Goal: Task Accomplishment & Management: Use online tool/utility

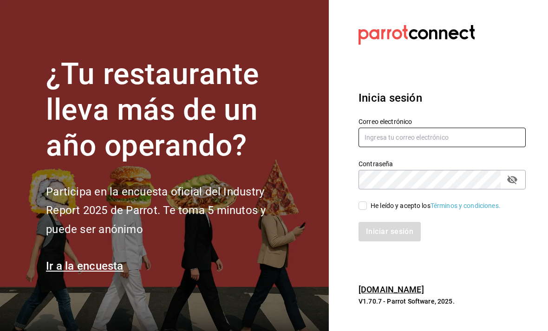
click at [401, 147] on input "text" at bounding box center [442, 138] width 167 height 20
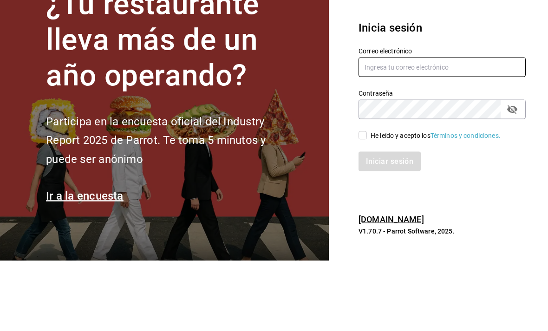
click at [391, 128] on input "text" at bounding box center [442, 138] width 167 height 20
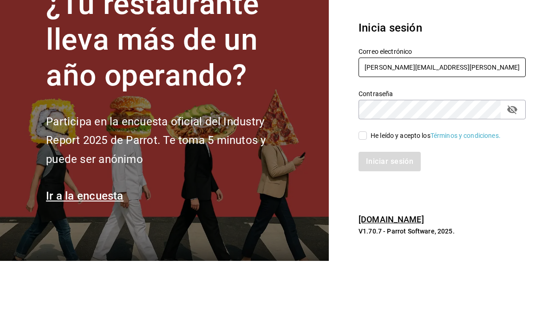
type input "Hugo.cordero@grupocosteno.com"
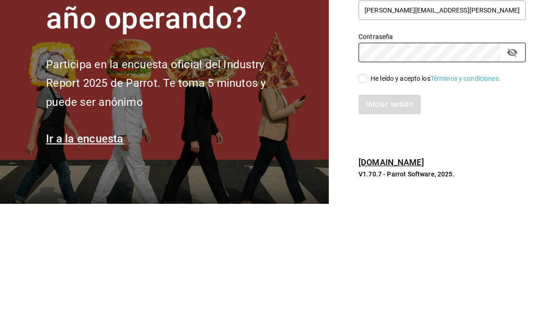
click at [365, 202] on input "He leído y acepto los Términos y condiciones." at bounding box center [363, 206] width 8 height 8
checkbox input "true"
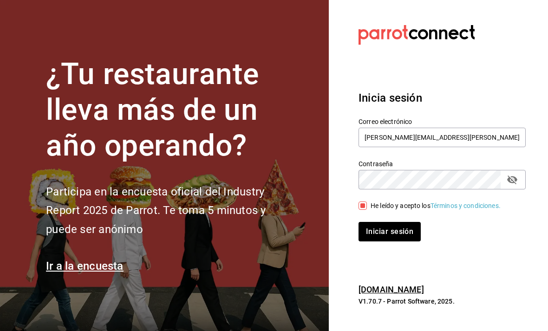
click at [390, 222] on button "Iniciar sesión" at bounding box center [390, 232] width 62 height 20
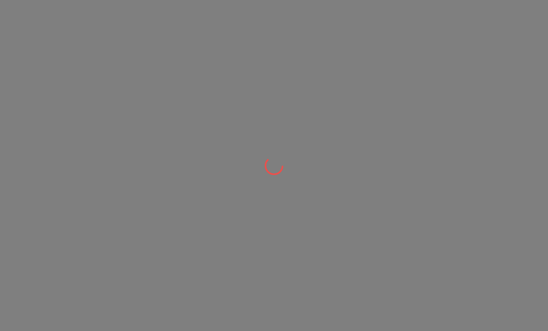
click at [418, 245] on div at bounding box center [274, 165] width 548 height 331
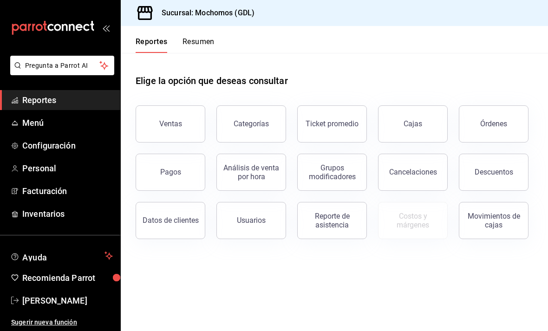
click at [498, 124] on div "Órdenes" at bounding box center [493, 123] width 27 height 9
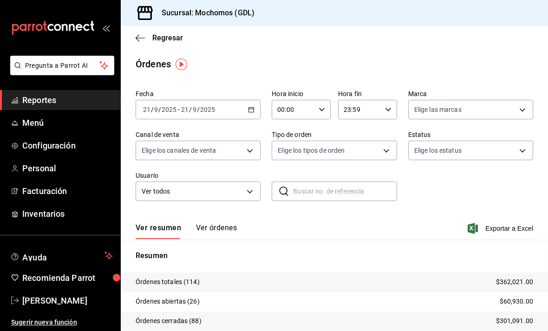
click at [249, 111] on \(Stroke\) "button" at bounding box center [252, 109] width 6 height 5
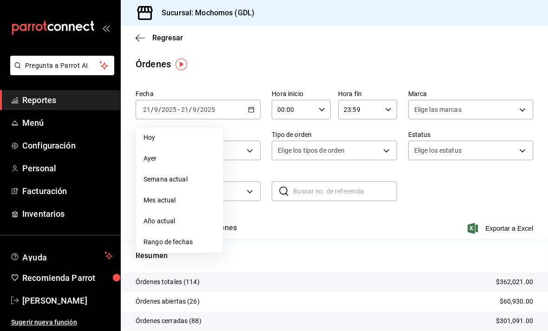
click at [175, 239] on span "Rango de fechas" at bounding box center [180, 242] width 72 height 10
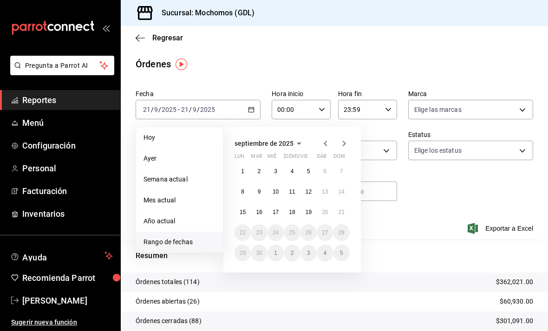
click at [246, 212] on button "15" at bounding box center [243, 212] width 16 height 17
click at [341, 211] on abbr "21" at bounding box center [342, 212] width 6 height 7
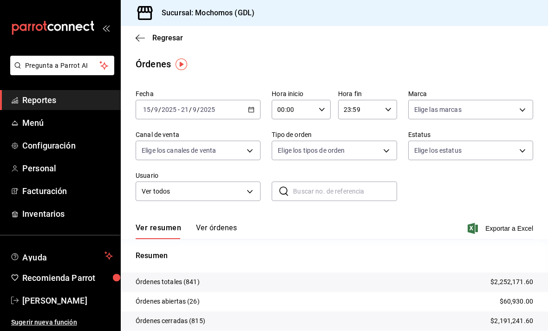
click at [320, 110] on icon "button" at bounding box center [322, 109] width 7 height 7
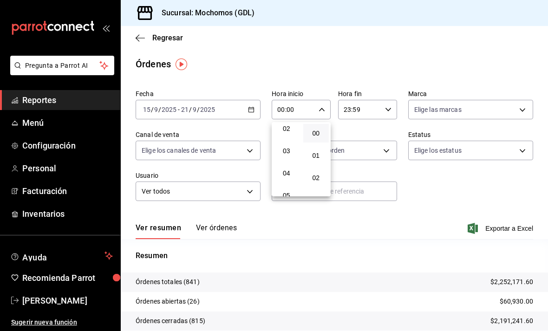
scroll to position [55, 0]
click at [285, 171] on span "04" at bounding box center [286, 167] width 15 height 7
type input "04:00"
click at [478, 107] on div at bounding box center [274, 165] width 548 height 331
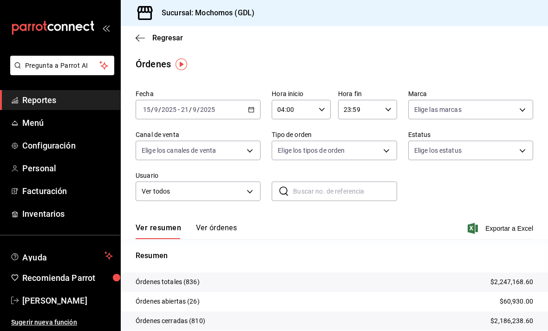
click at [455, 104] on body "Pregunta a Parrot AI Reportes Menú Configuración Personal Facturación Inventari…" at bounding box center [274, 165] width 548 height 331
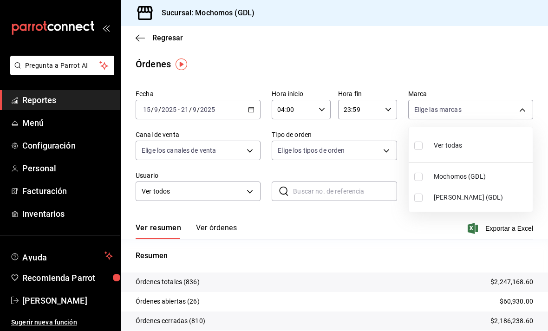
click at [415, 201] on input "checkbox" at bounding box center [418, 198] width 8 height 8
checkbox input "true"
type input "9cac9703-0c5a-4d8b-addd-5b6b571d65b9"
click at [225, 148] on div at bounding box center [274, 165] width 548 height 331
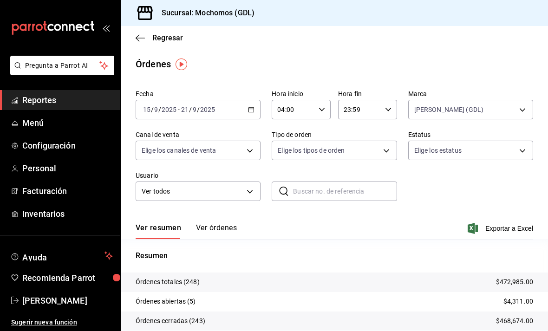
click at [228, 150] on body "Pregunta a Parrot AI Reportes Menú Configuración Personal Facturación Inventari…" at bounding box center [274, 165] width 548 height 331
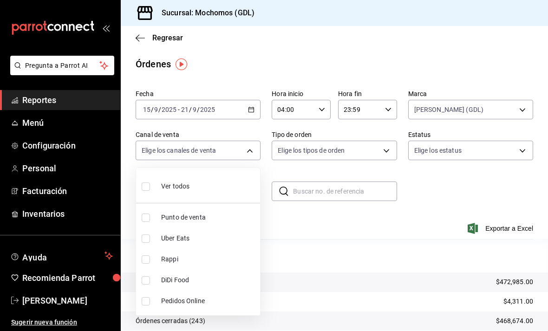
click at [145, 188] on input "checkbox" at bounding box center [146, 187] width 8 height 8
checkbox input "true"
type input "PARROT,UBER_EATS,RAPPI,DIDI_FOOD,ONLINE"
checkbox input "true"
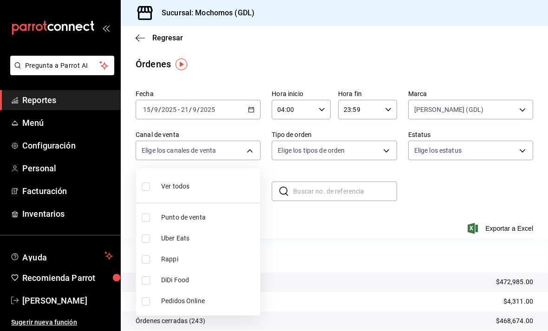
checkbox input "true"
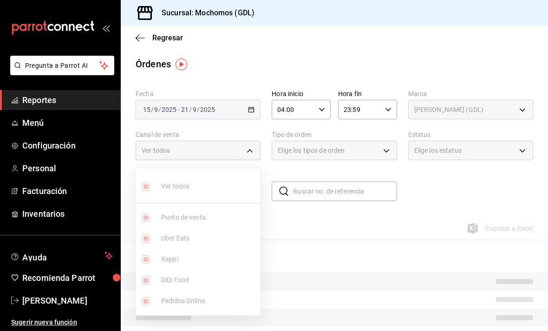
click at [336, 152] on div at bounding box center [274, 165] width 548 height 331
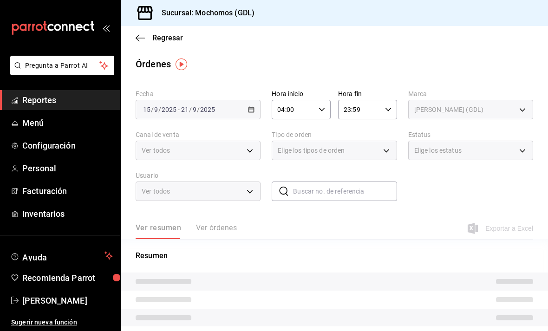
click at [356, 151] on div "Elige los tipos de orden" at bounding box center [334, 151] width 125 height 20
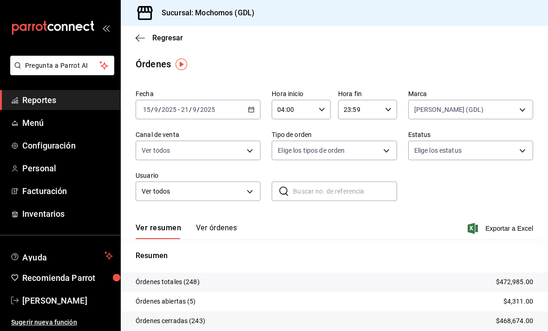
click at [349, 154] on body "Pregunta a Parrot AI Reportes Menú Configuración Personal Facturación Inventari…" at bounding box center [274, 165] width 548 height 331
click at [280, 188] on input "checkbox" at bounding box center [282, 187] width 8 height 8
checkbox input "true"
type input "c3d0baef-30c0-4718-9d76-caab43e27316,13c4cc4a-99d2-42c0-ba96-c3de8c08c13d,7b791…"
checkbox input "true"
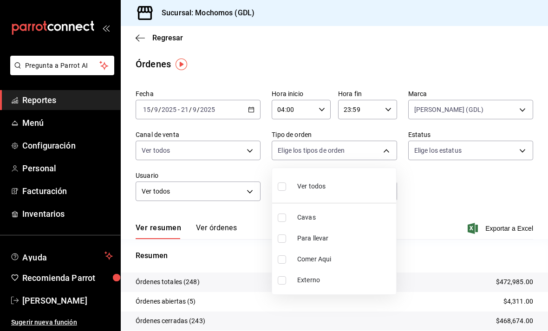
checkbox input "true"
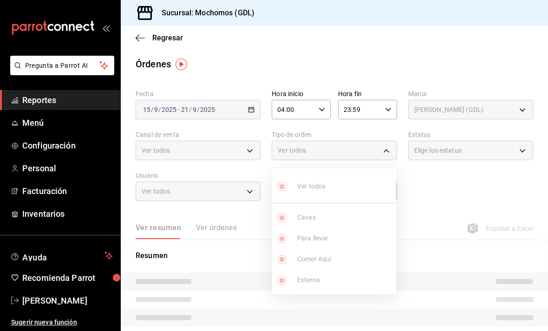
click at [434, 163] on div at bounding box center [274, 165] width 548 height 331
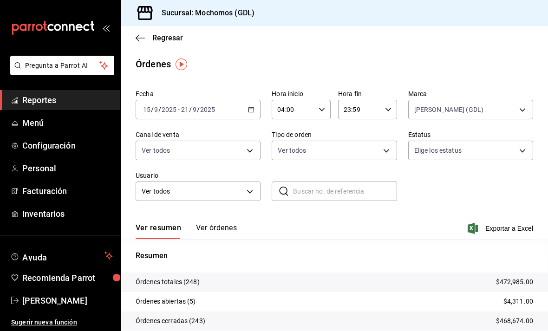
click at [434, 155] on body "Pregunta a Parrot AI Reportes Menú Configuración Personal Facturación Inventari…" at bounding box center [274, 165] width 548 height 331
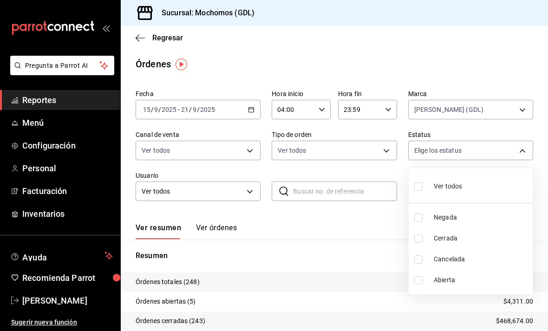
click at [420, 184] on input "checkbox" at bounding box center [418, 187] width 8 height 8
checkbox input "true"
type input "DENIED,FINISHED,CANCELED,OPEN"
checkbox input "true"
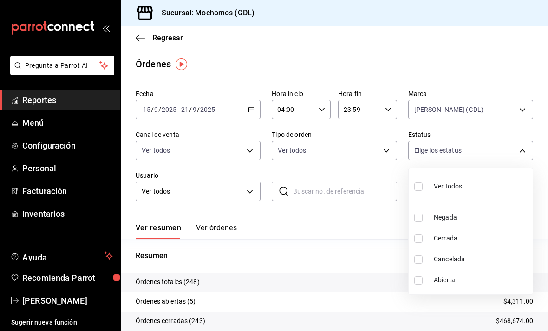
checkbox input "true"
click at [328, 221] on div at bounding box center [274, 165] width 548 height 331
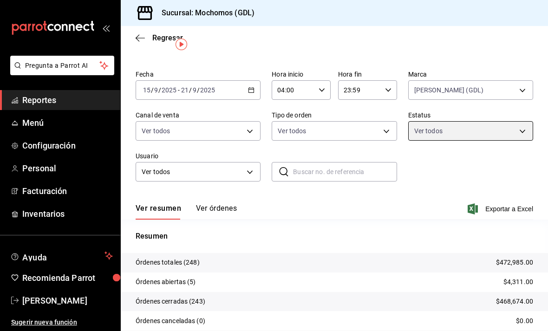
scroll to position [20, 0]
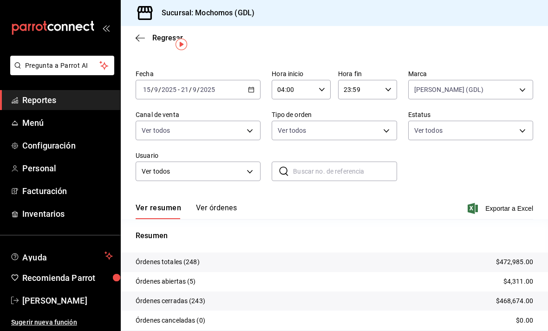
click at [215, 207] on button "Ver órdenes" at bounding box center [216, 211] width 41 height 16
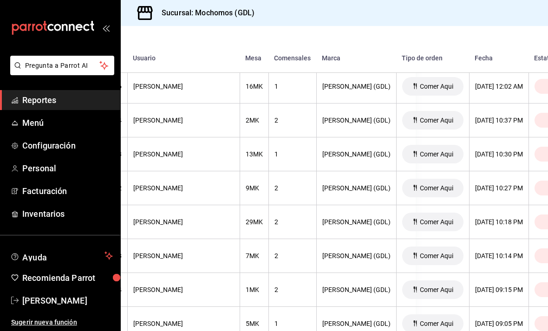
scroll to position [6796, 134]
click at [273, 122] on div "2" at bounding box center [291, 120] width 36 height 7
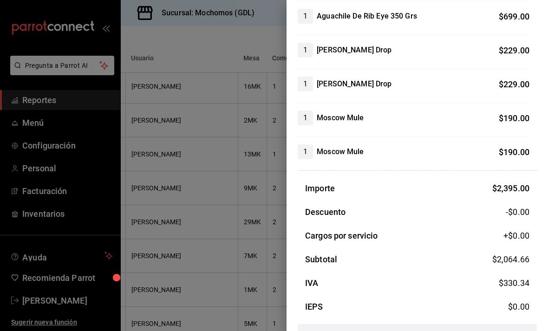
scroll to position [237, 0]
click at [236, 233] on div at bounding box center [274, 165] width 548 height 331
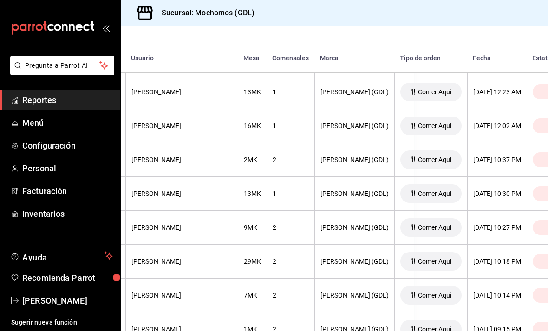
scroll to position [6760, 134]
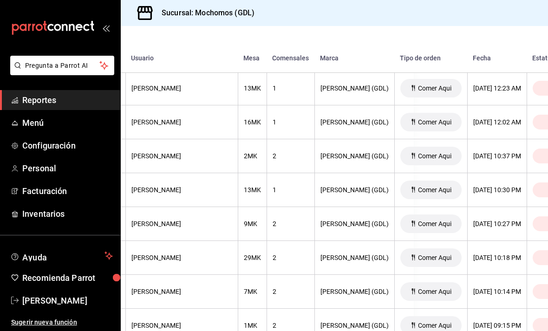
click at [273, 158] on div "2" at bounding box center [291, 155] width 36 height 7
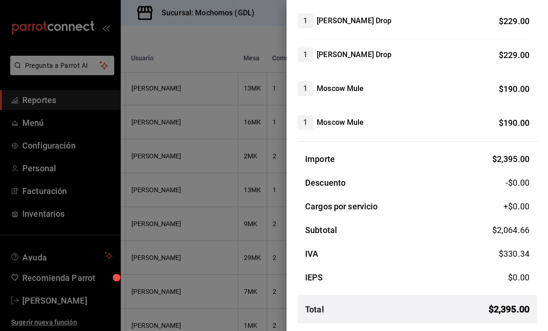
scroll to position [266, 0]
click at [218, 235] on div at bounding box center [274, 165] width 548 height 331
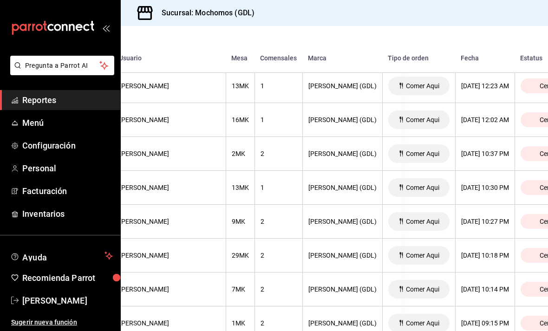
scroll to position [6761, 146]
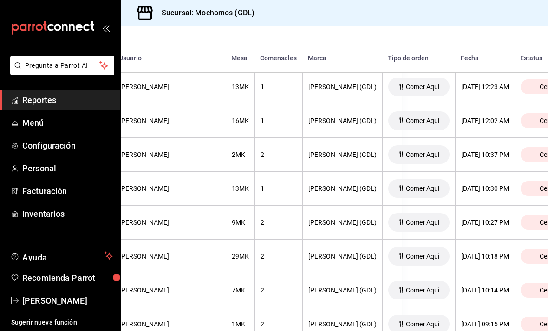
click at [261, 154] on div "2" at bounding box center [279, 154] width 36 height 7
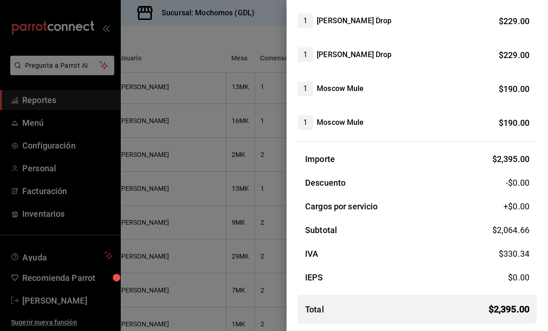
scroll to position [266, 0]
click at [237, 294] on div at bounding box center [274, 165] width 548 height 331
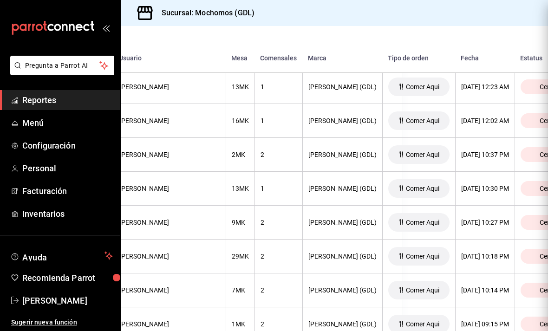
scroll to position [0, 0]
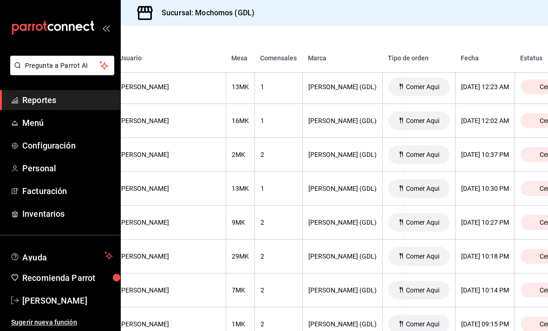
click at [261, 158] on div "2" at bounding box center [279, 154] width 36 height 7
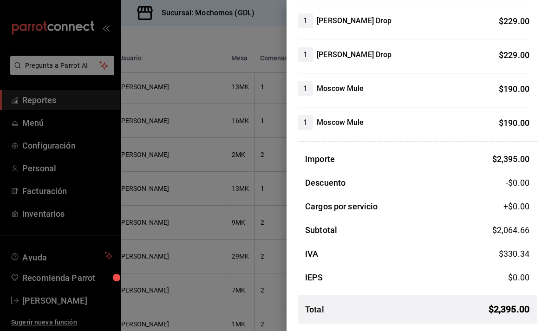
scroll to position [266, 0]
click at [221, 224] on div at bounding box center [274, 165] width 548 height 331
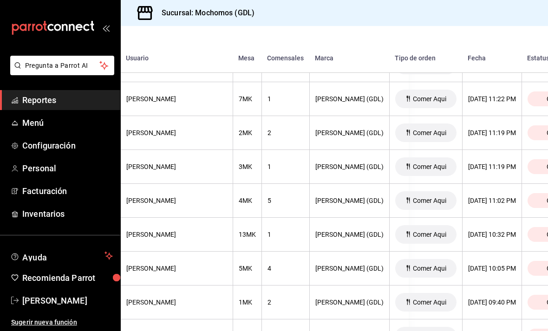
scroll to position [6240, 139]
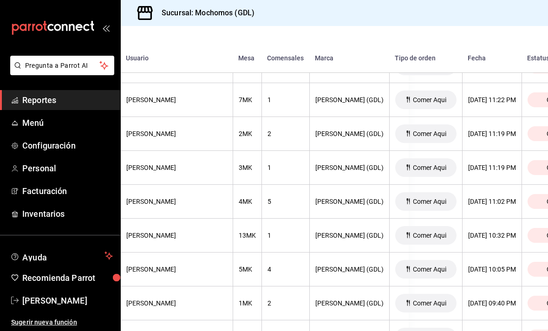
click at [268, 199] on div "5" at bounding box center [286, 201] width 36 height 7
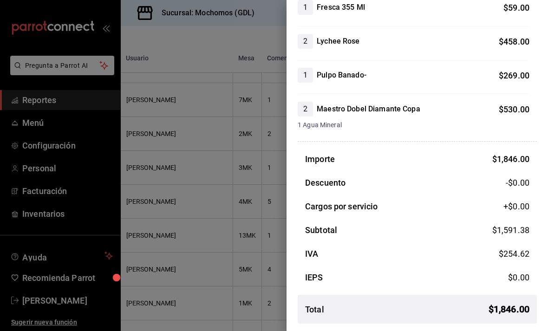
scroll to position [157, 0]
click at [209, 170] on div at bounding box center [274, 165] width 548 height 331
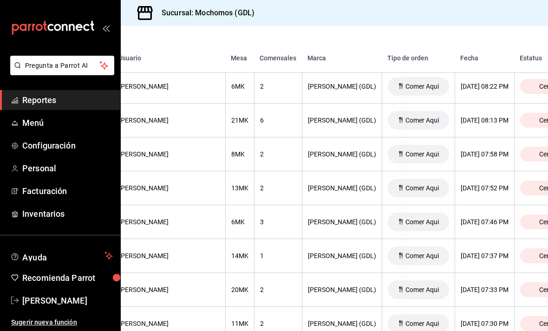
scroll to position [4590, 147]
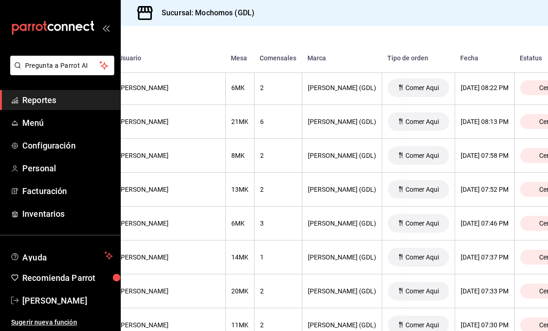
click at [260, 227] on div "3" at bounding box center [278, 223] width 36 height 7
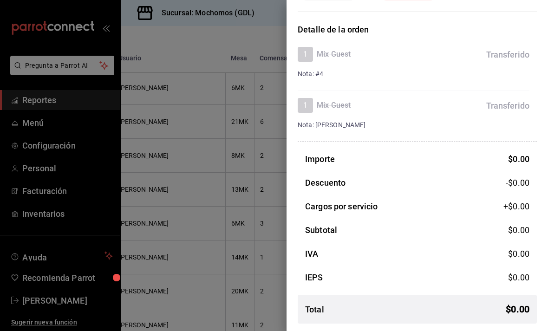
scroll to position [63, 0]
click at [230, 262] on div at bounding box center [274, 165] width 548 height 331
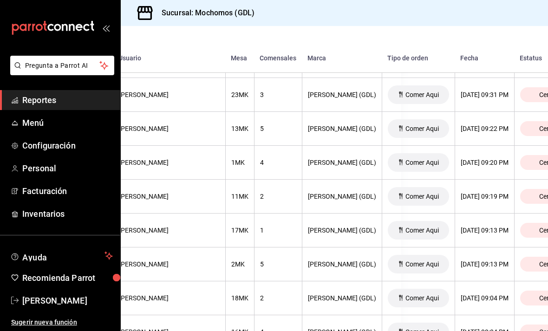
scroll to position [4092, 147]
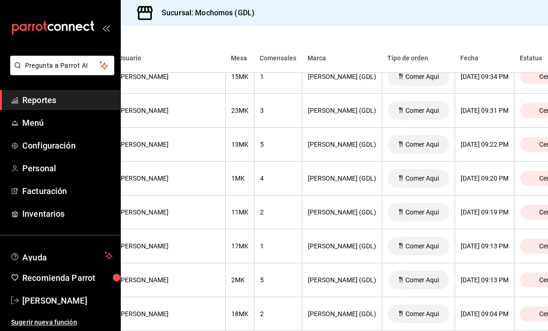
click at [455, 185] on th "[DATE] 09:20 PM" at bounding box center [484, 179] width 59 height 34
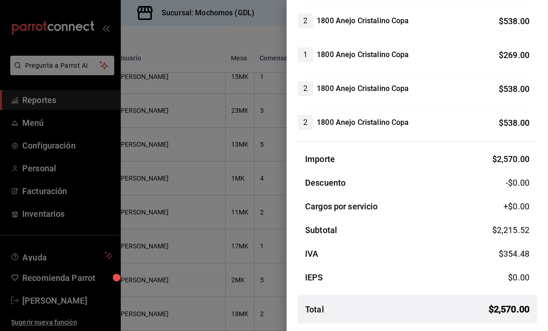
scroll to position [198, 0]
click at [237, 235] on div at bounding box center [274, 165] width 548 height 331
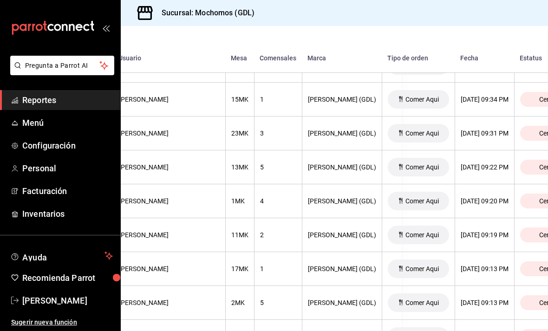
scroll to position [4069, 147]
click at [455, 207] on th "[DATE] 09:20 PM" at bounding box center [484, 202] width 59 height 34
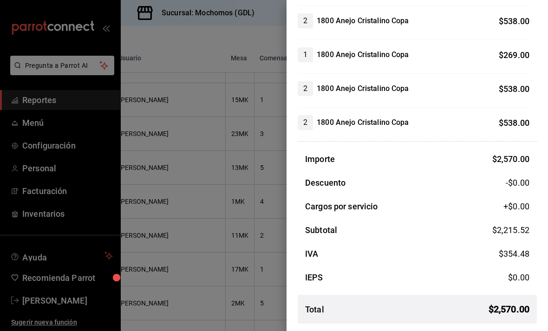
scroll to position [198, 0]
click at [217, 128] on div at bounding box center [274, 165] width 548 height 331
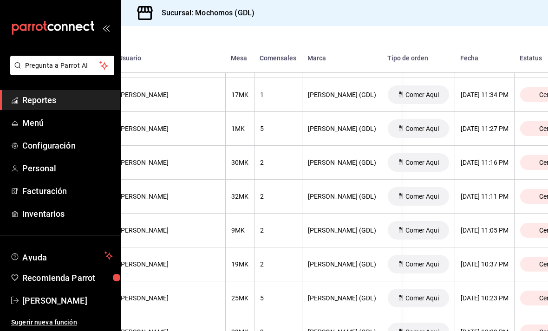
scroll to position [3667, 147]
click at [455, 192] on th "[DATE] 11:11 PM" at bounding box center [484, 197] width 59 height 34
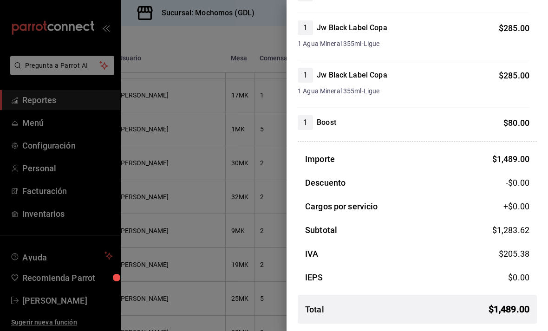
scroll to position [218, 0]
click at [242, 264] on div at bounding box center [274, 165] width 548 height 331
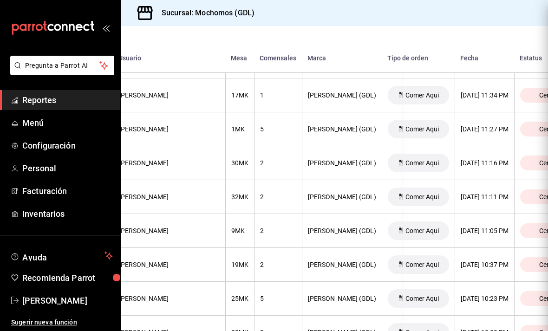
scroll to position [0, 0]
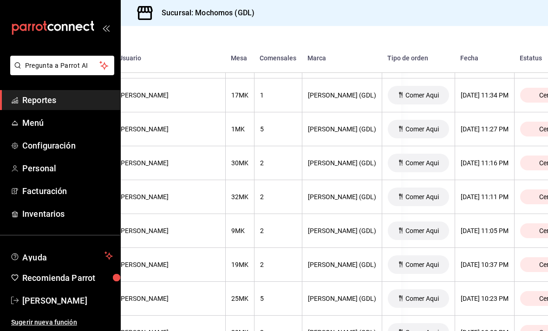
click at [254, 169] on th "2" at bounding box center [278, 163] width 48 height 34
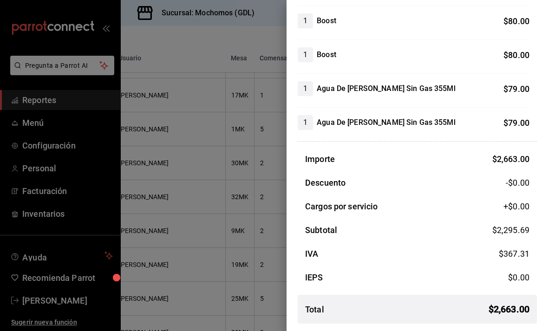
scroll to position [734, 0]
click at [247, 245] on div at bounding box center [274, 165] width 548 height 331
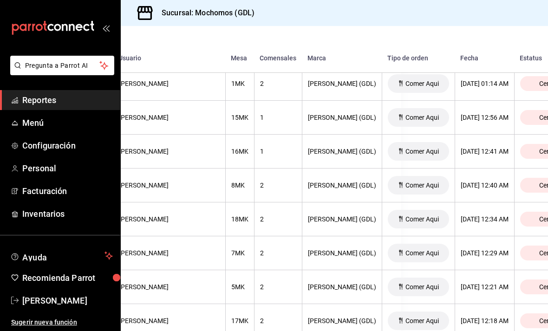
scroll to position [3135, 147]
click at [257, 196] on th "2" at bounding box center [278, 187] width 48 height 34
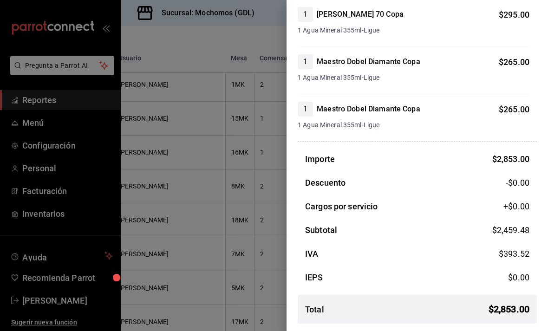
scroll to position [421, 0]
click at [236, 231] on div at bounding box center [274, 165] width 548 height 331
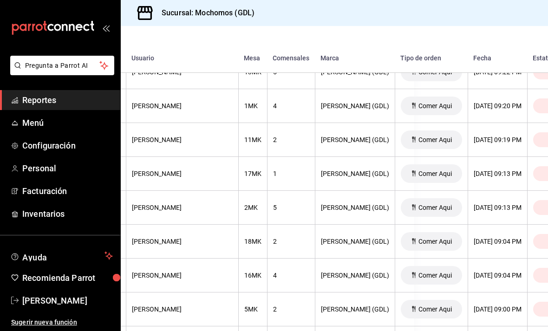
scroll to position [4164, 134]
click at [273, 144] on div "2" at bounding box center [291, 140] width 36 height 7
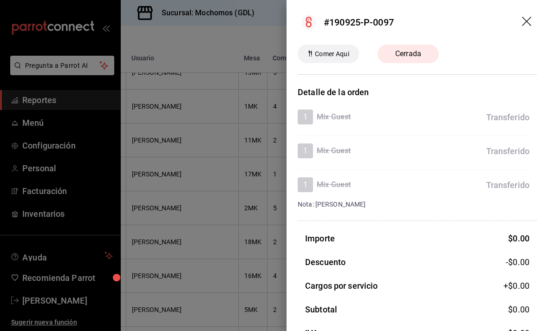
click at [226, 276] on div at bounding box center [274, 165] width 548 height 331
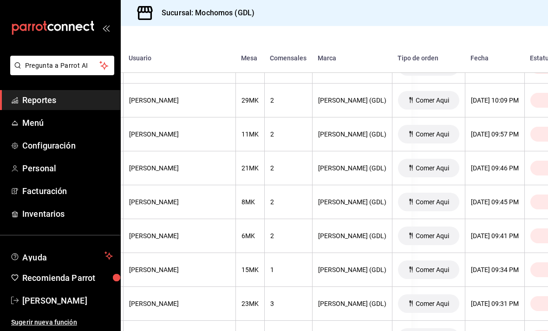
scroll to position [3899, 136]
click at [267, 174] on th "2" at bounding box center [289, 168] width 48 height 34
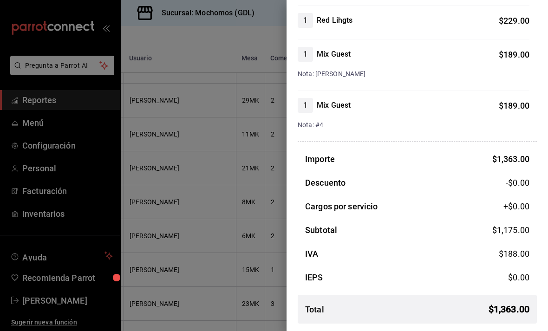
scroll to position [267, 0]
click at [223, 178] on div at bounding box center [274, 165] width 548 height 331
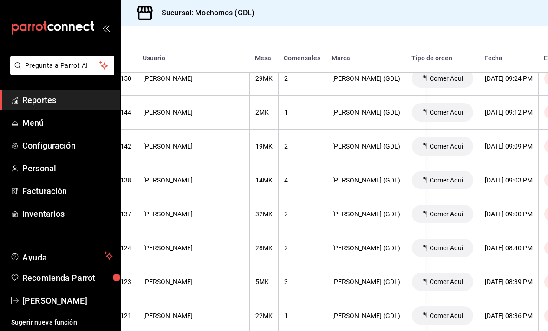
scroll to position [2020, 123]
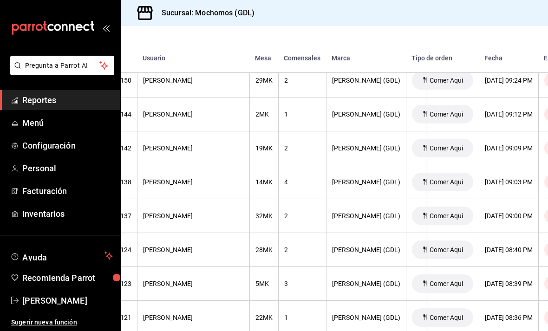
click at [284, 147] on div "2" at bounding box center [302, 147] width 36 height 7
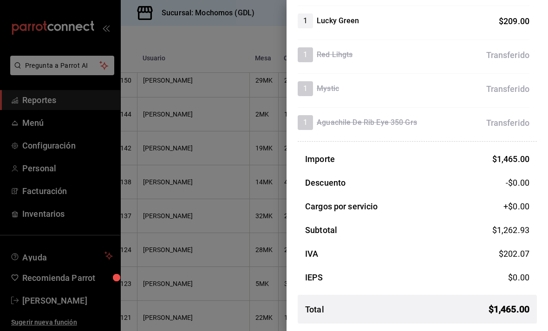
scroll to position [317, 0]
click at [221, 226] on div at bounding box center [274, 165] width 548 height 331
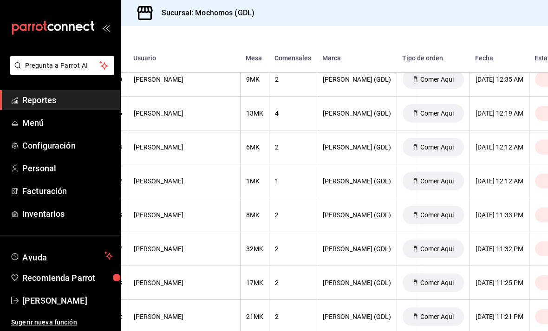
scroll to position [1174, 132]
click at [275, 184] on div "1" at bounding box center [293, 180] width 36 height 7
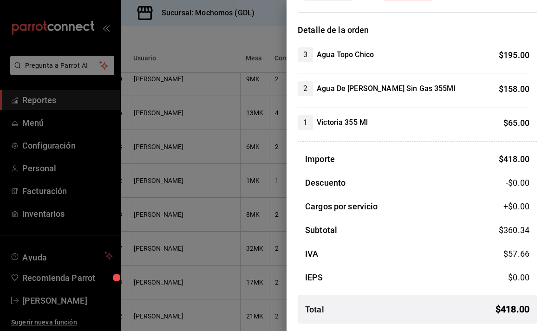
scroll to position [62, 0]
click at [245, 241] on div at bounding box center [274, 165] width 548 height 331
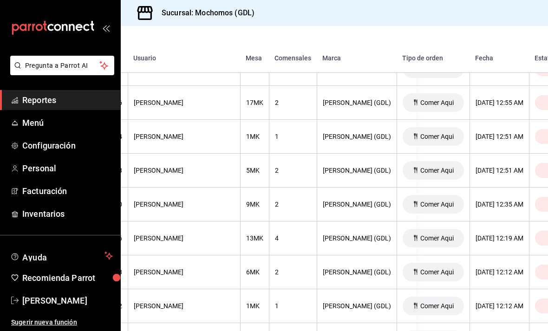
scroll to position [1045, 131]
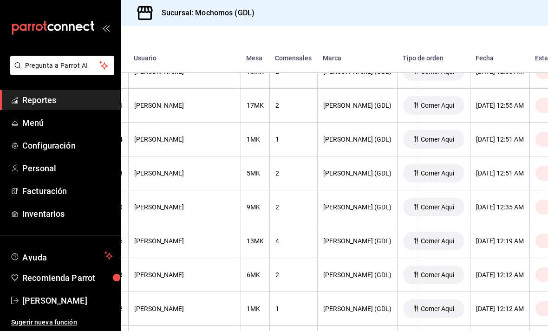
click at [269, 146] on th "1" at bounding box center [293, 140] width 48 height 34
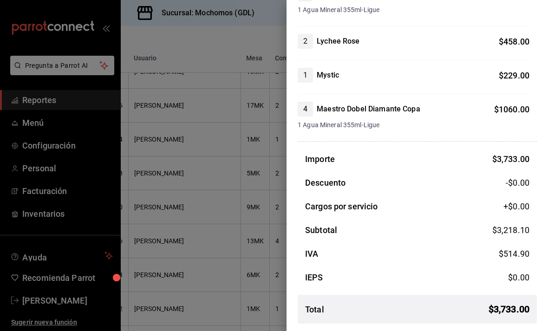
scroll to position [238, 0]
click at [249, 276] on div at bounding box center [274, 165] width 548 height 331
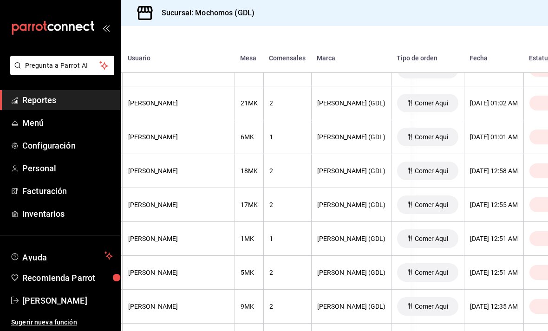
scroll to position [946, 137]
click at [270, 239] on div "1" at bounding box center [288, 238] width 36 height 7
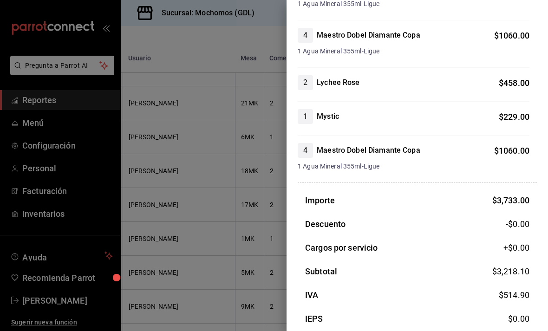
scroll to position [200, 0]
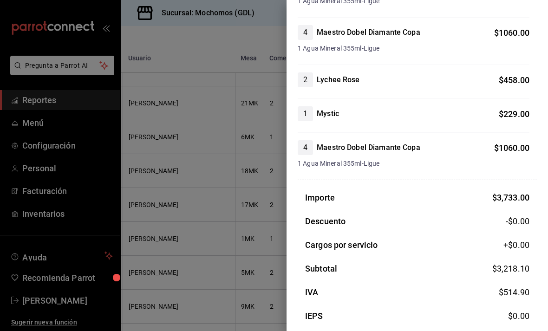
click at [236, 260] on div at bounding box center [274, 165] width 548 height 331
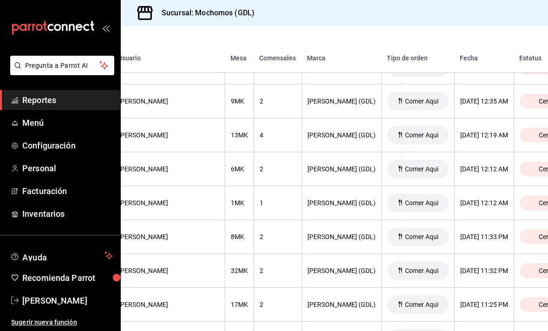
scroll to position [1151, 147]
click at [461, 205] on div "[DATE] 12:12 AM" at bounding box center [485, 202] width 48 height 7
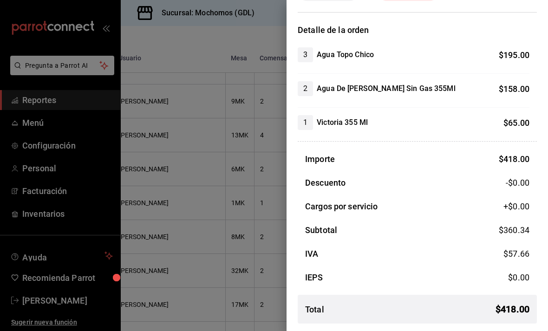
scroll to position [62, 0]
click at [248, 255] on div at bounding box center [274, 165] width 548 height 331
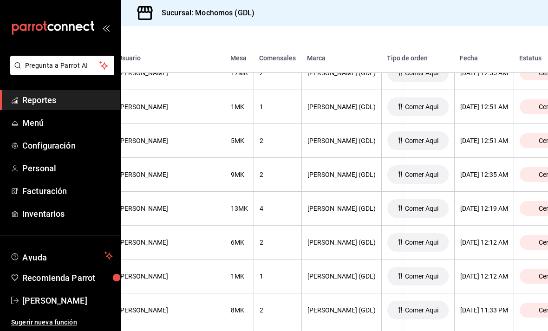
scroll to position [1078, 147]
click at [258, 217] on th "4" at bounding box center [278, 209] width 48 height 34
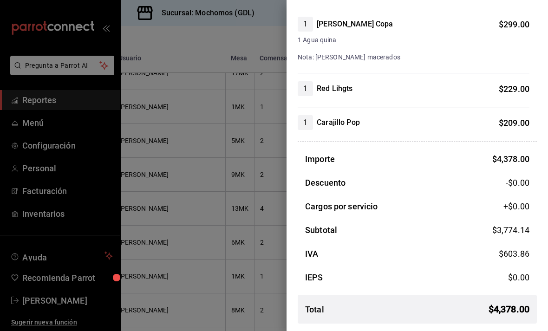
scroll to position [660, 0]
click at [241, 256] on div at bounding box center [274, 165] width 548 height 331
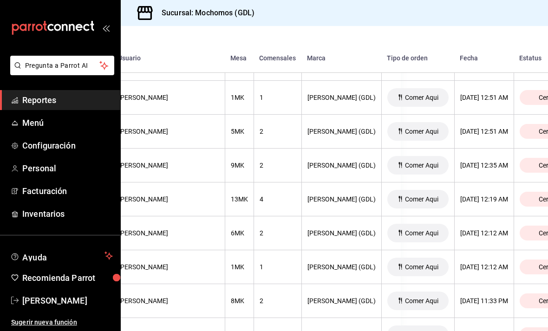
scroll to position [1087, 147]
click at [268, 205] on th "4" at bounding box center [278, 200] width 48 height 34
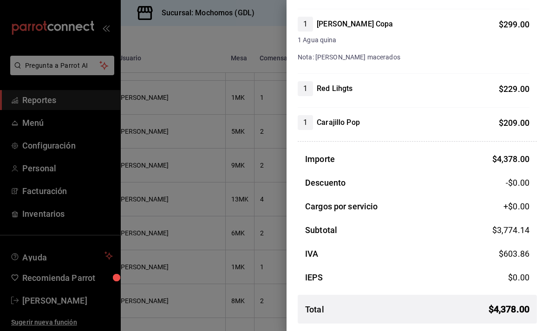
scroll to position [660, 0]
click at [239, 252] on div at bounding box center [274, 165] width 548 height 331
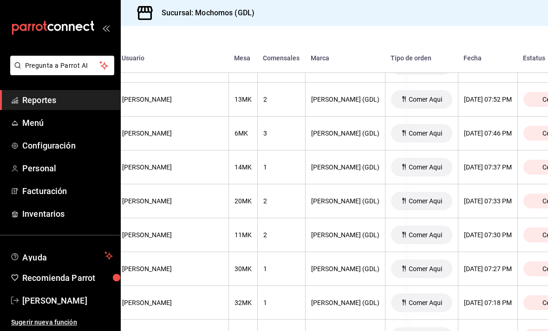
scroll to position [4684, 144]
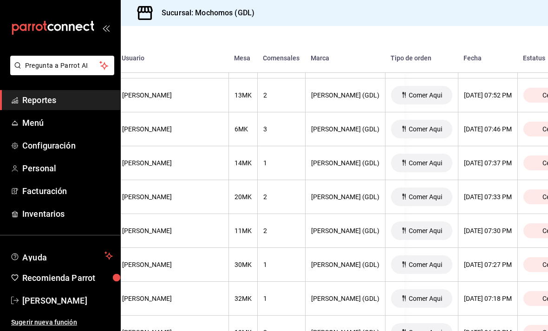
click at [458, 271] on th "[DATE] 07:27 PM" at bounding box center [487, 265] width 59 height 34
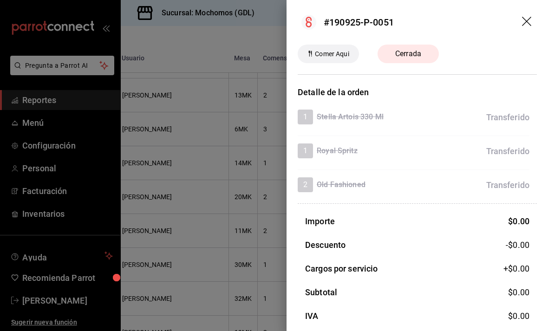
click at [248, 236] on div at bounding box center [274, 165] width 548 height 331
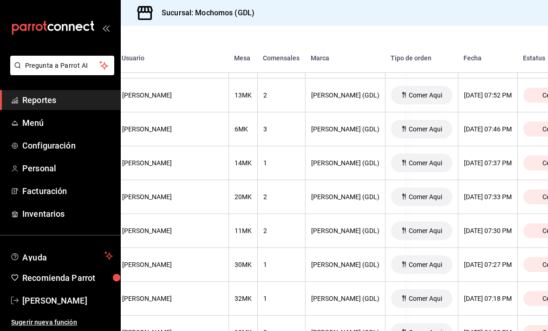
click at [257, 247] on th "2" at bounding box center [281, 231] width 48 height 34
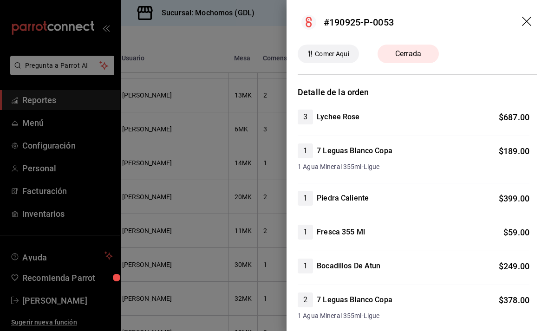
click at [524, 19] on icon "drag" at bounding box center [526, 21] width 9 height 9
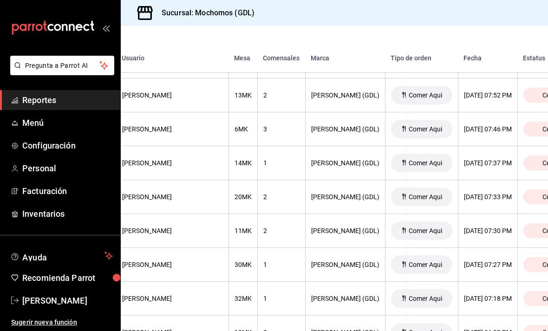
click at [311, 201] on div "[PERSON_NAME] (GDL)" at bounding box center [345, 196] width 68 height 7
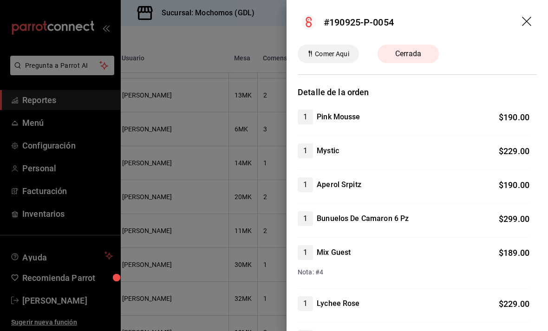
scroll to position [0, 0]
click at [528, 20] on icon "drag" at bounding box center [526, 21] width 9 height 9
